Goal: Information Seeking & Learning: Find specific fact

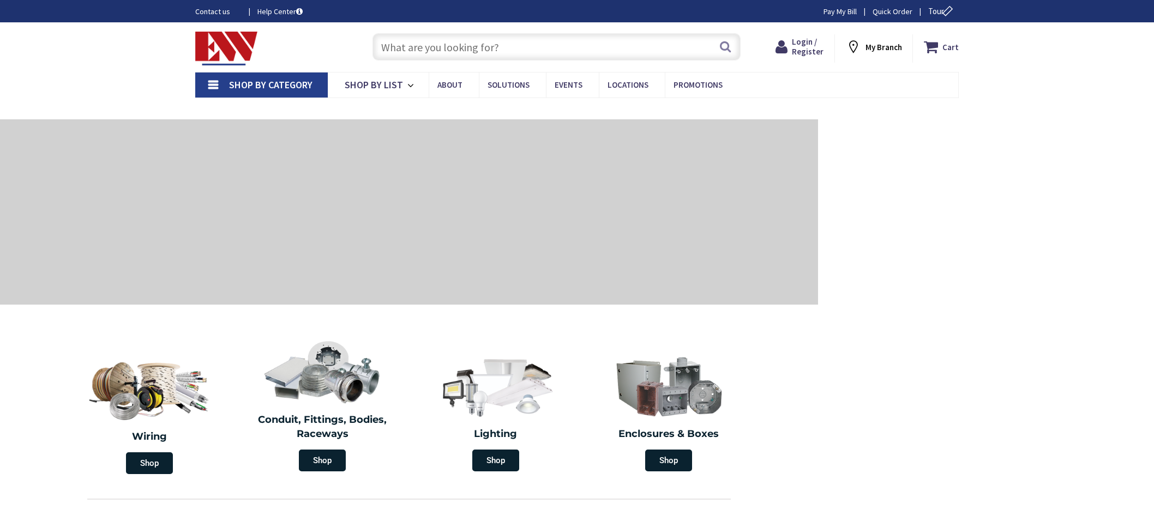
type input "[GEOGRAPHIC_DATA][PERSON_NAME], [GEOGRAPHIC_DATA]"
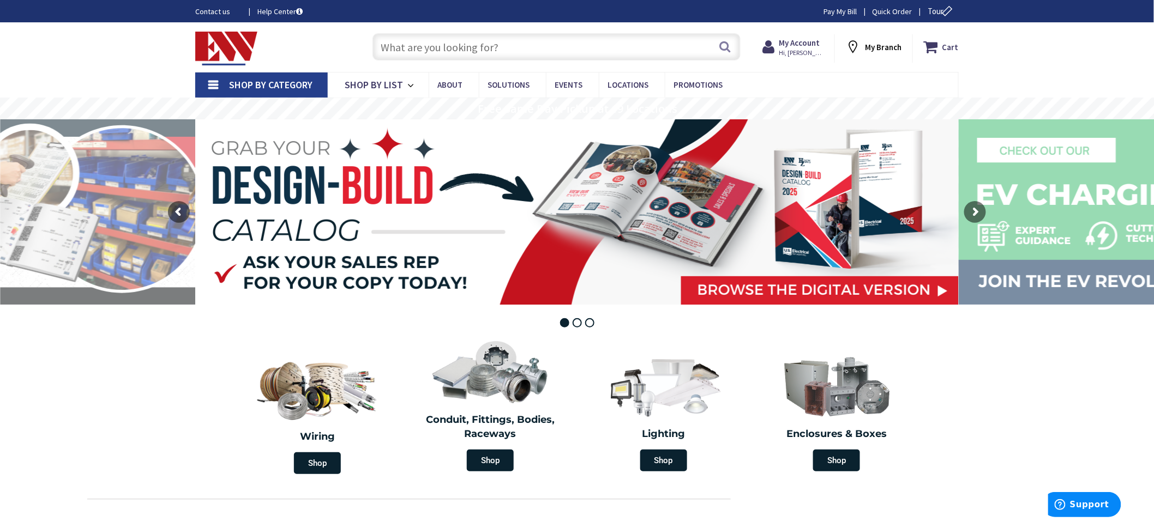
click at [400, 49] on input "text" at bounding box center [556, 46] width 368 height 27
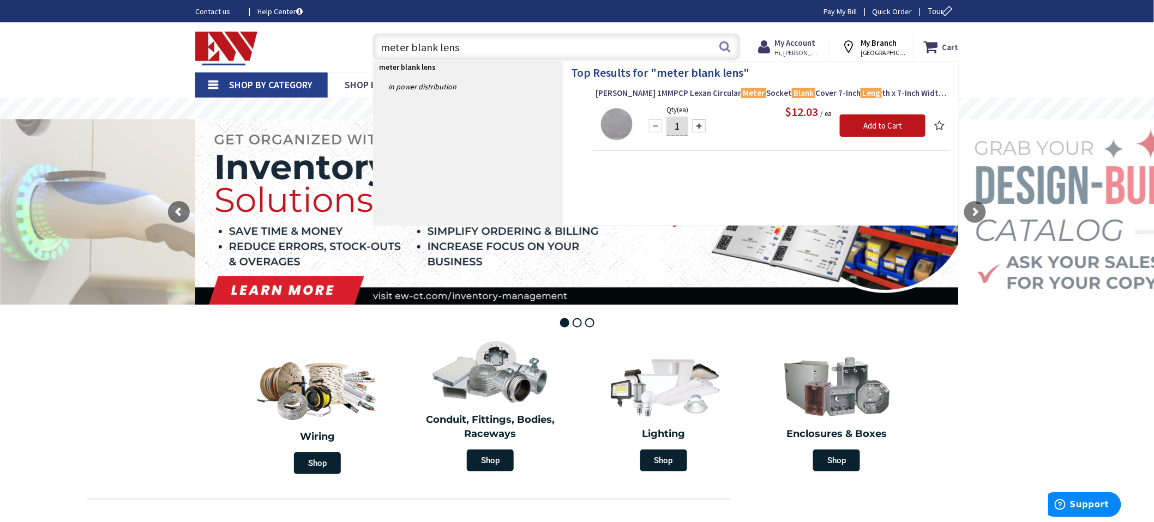
type input "meter blank lens"
click at [624, 129] on img at bounding box center [615, 124] width 41 height 41
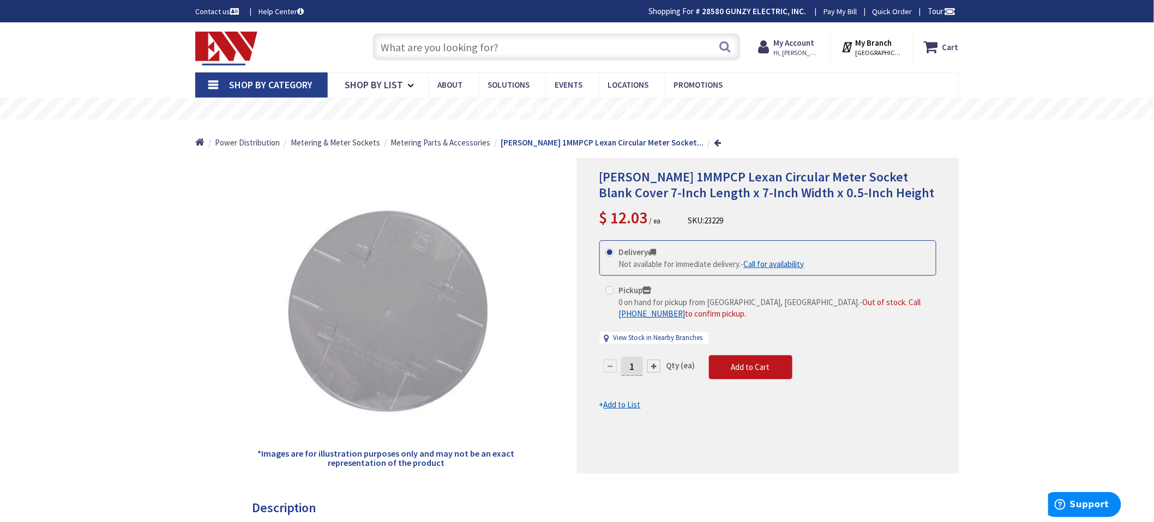
click at [393, 46] on input "text" at bounding box center [556, 46] width 368 height 27
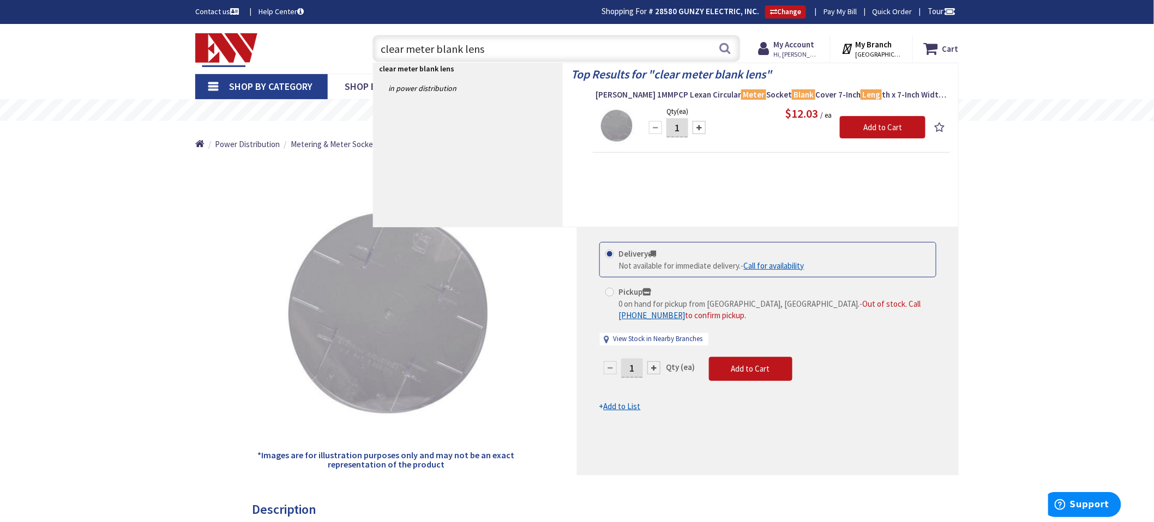
click at [525, 45] on input "clear meter blank lens" at bounding box center [556, 48] width 368 height 27
type input "clear meter blank lens"
click at [724, 52] on button "Search" at bounding box center [725, 48] width 14 height 25
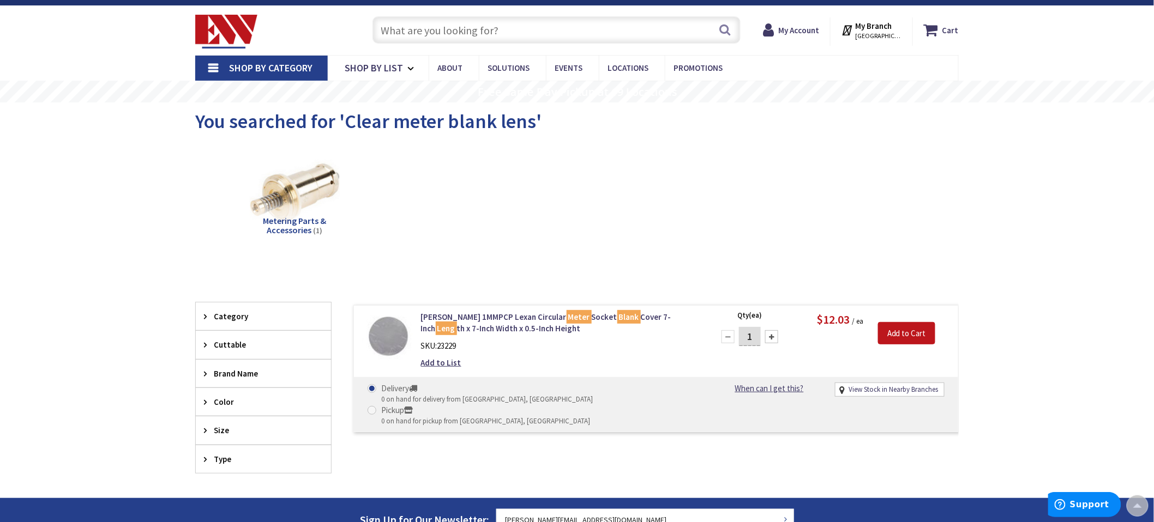
scroll to position [2, 0]
